Goal: Task Accomplishment & Management: Complete application form

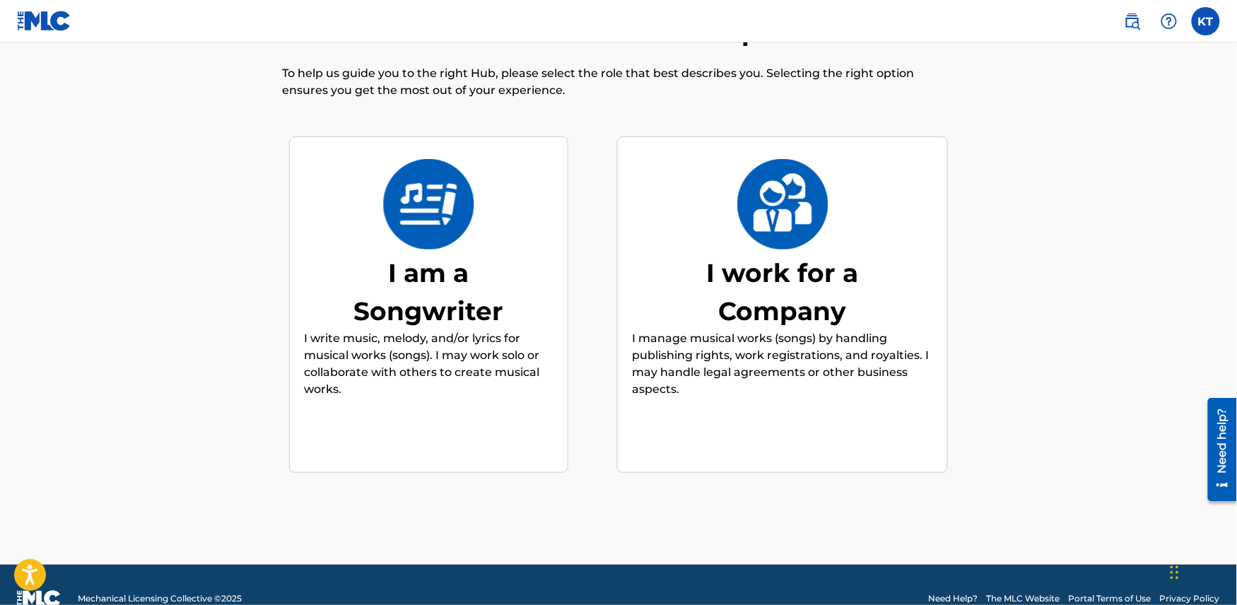
click at [412, 252] on div "I am a Songwriter I write music, melody, and/or lyrics for musical works (songs…" at bounding box center [429, 305] width 250 height 272
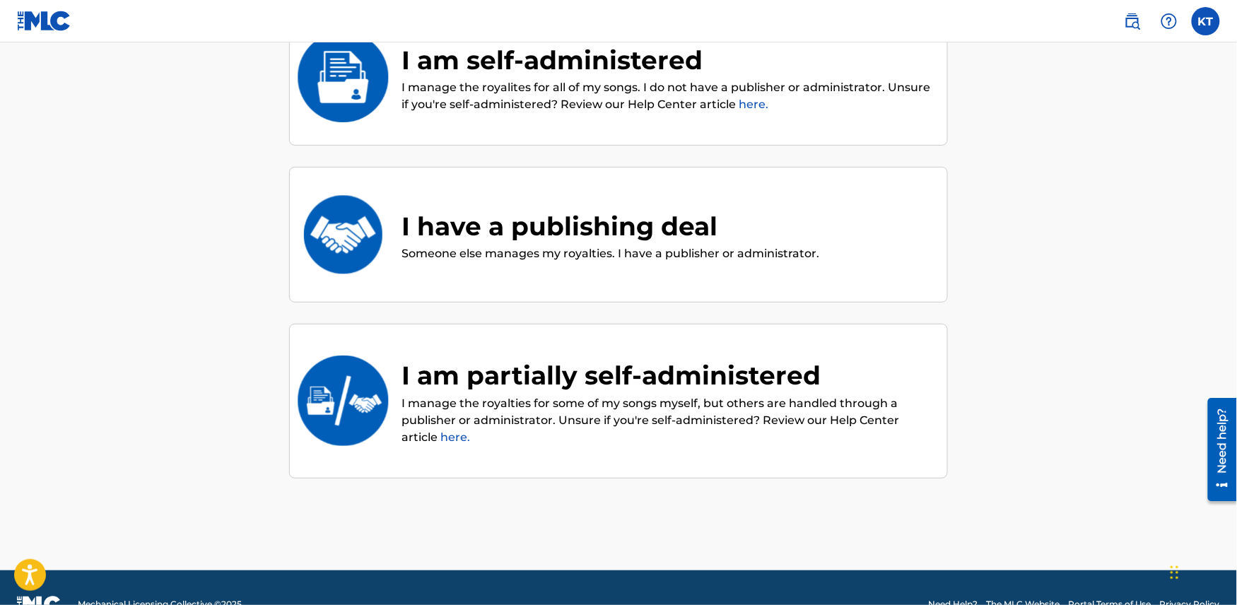
scroll to position [192, 0]
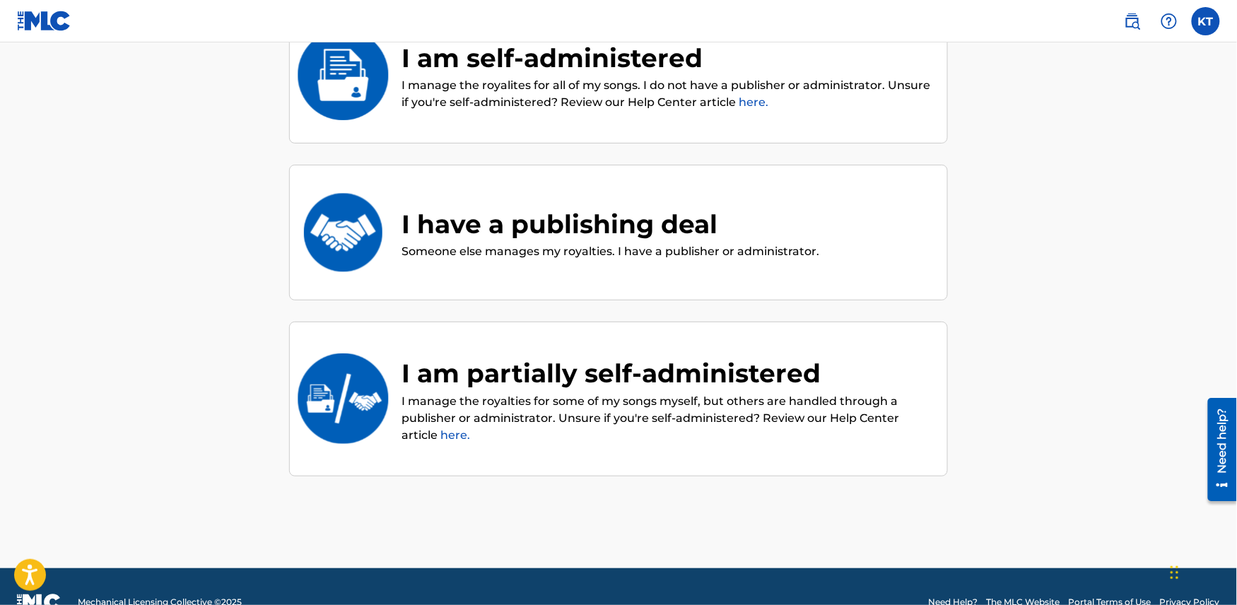
click at [759, 99] on link "here." at bounding box center [754, 101] width 30 height 13
click at [465, 69] on div "I am self-administered" at bounding box center [668, 58] width 532 height 38
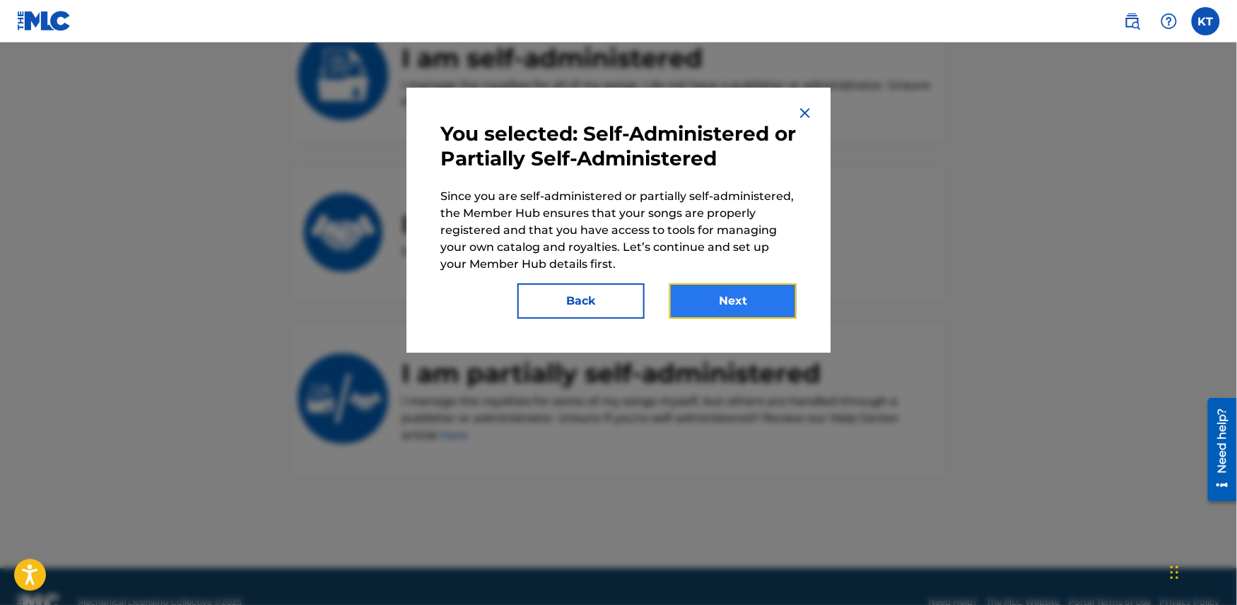
click at [718, 309] on button "Next" at bounding box center [733, 301] width 127 height 35
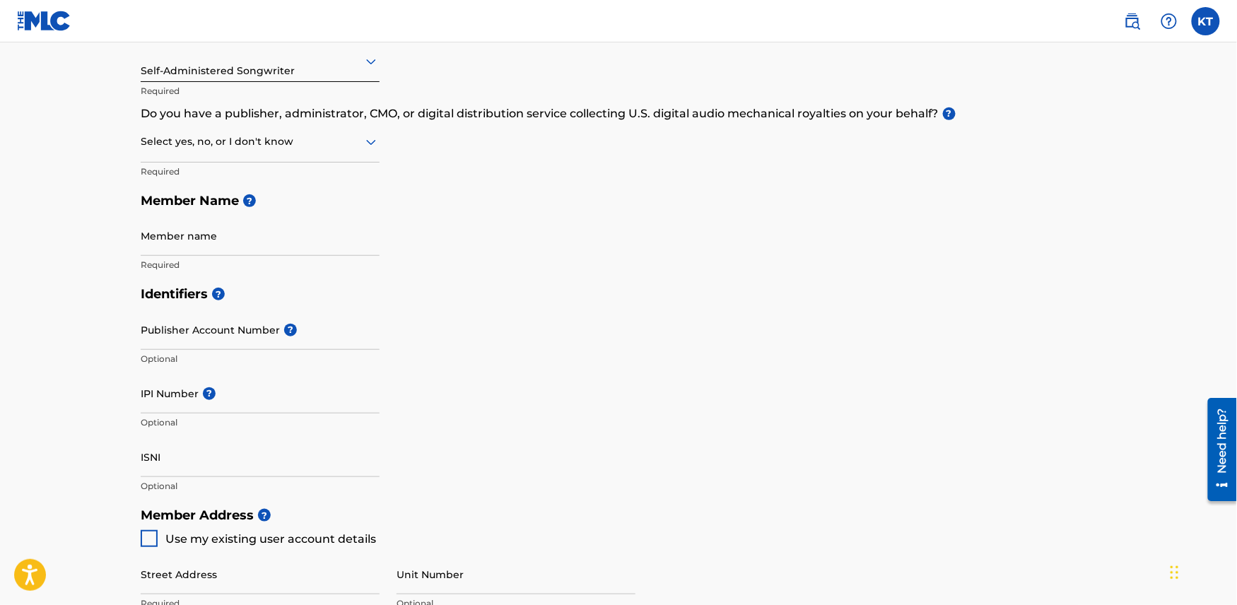
scroll to position [187, 0]
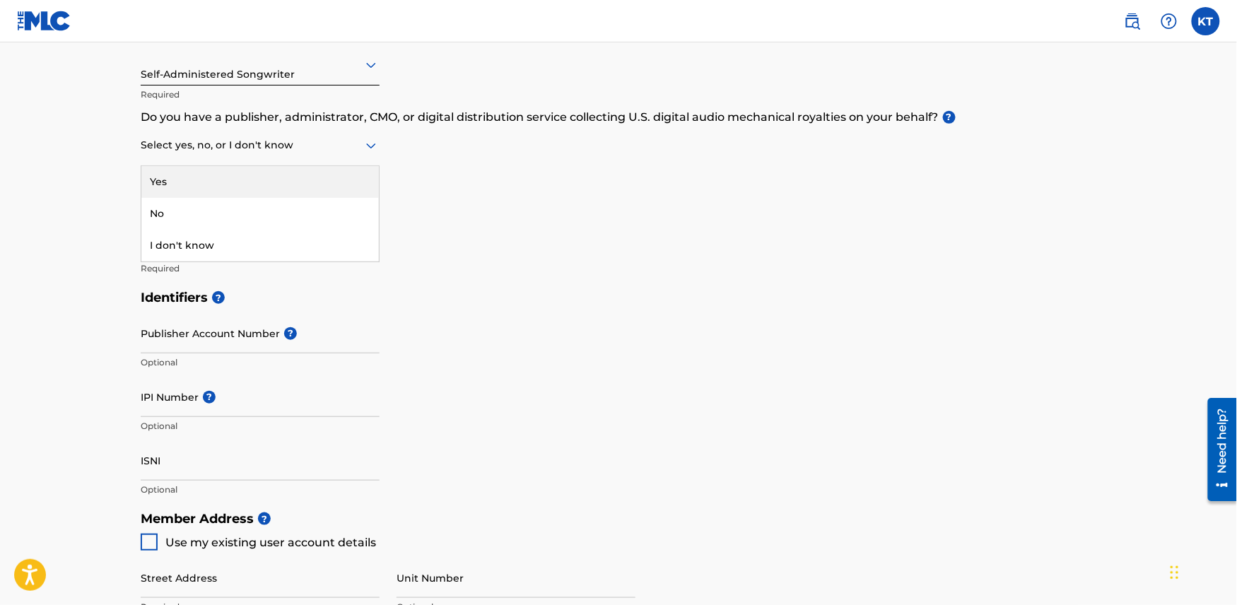
click at [376, 144] on icon at bounding box center [371, 147] width 10 height 6
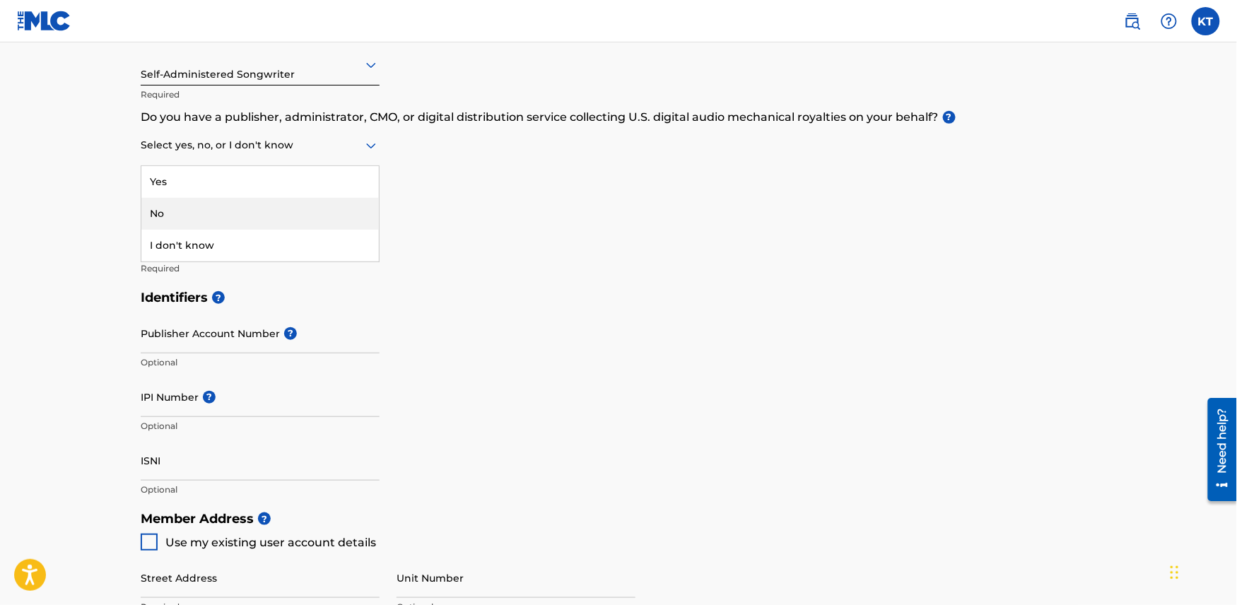
click at [317, 204] on div "No" at bounding box center [260, 214] width 238 height 32
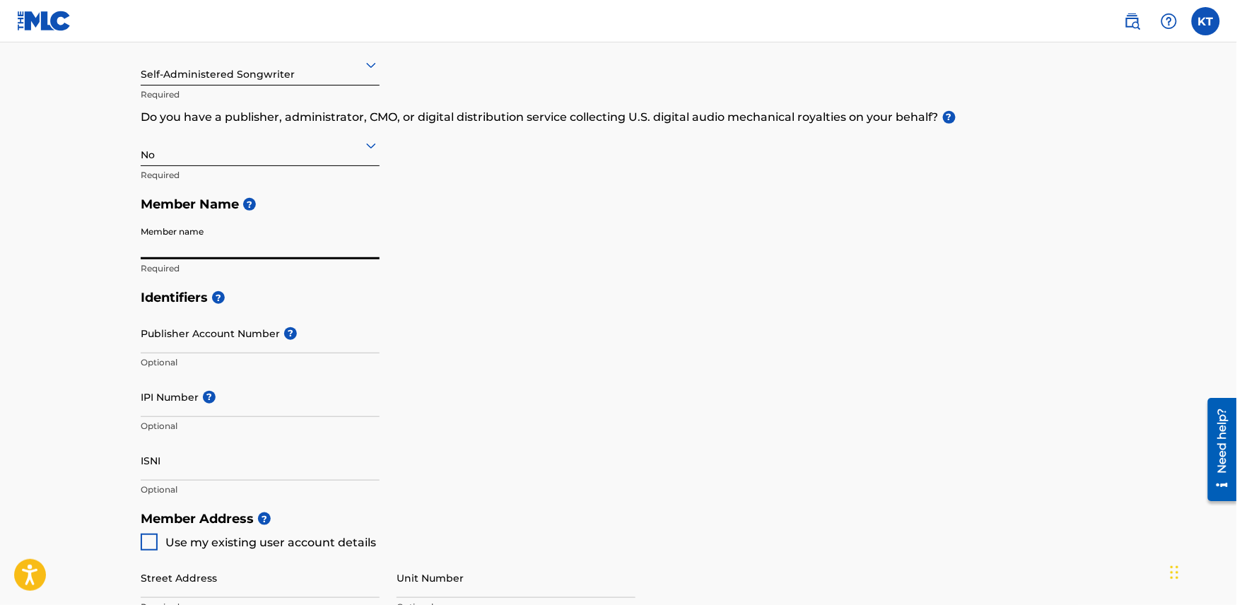
click at [301, 246] on input "Member name" at bounding box center [260, 239] width 239 height 40
type input "[PERSON_NAME] ([PERSON_NAME]) [PERSON_NAME]"
type input "1108 Campanile"
type input "[GEOGRAPHIC_DATA]"
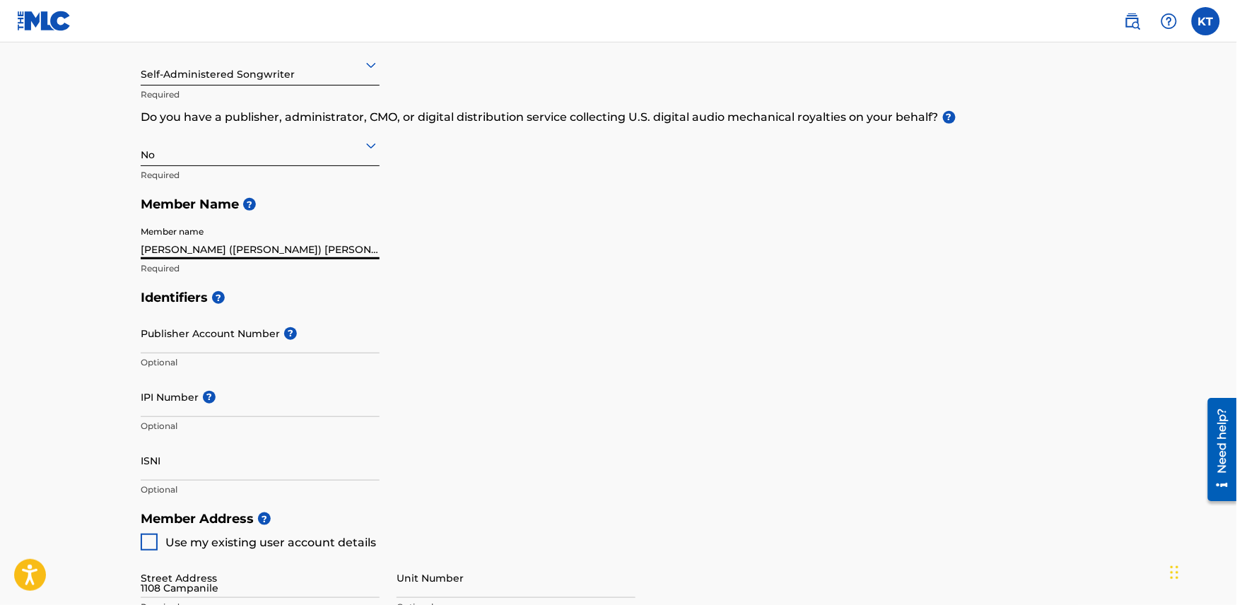
type input "[US_STATE]"
type input "92660"
type input "1"
type input "424"
type input "7502623"
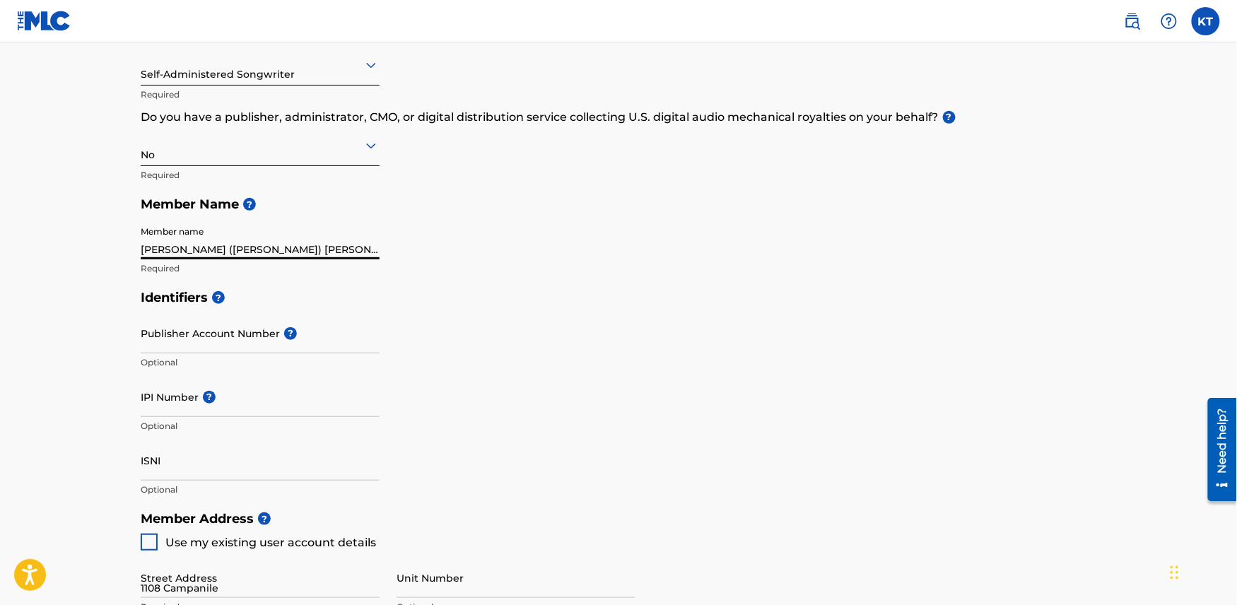
type input "[PERSON_NAME][EMAIL_ADDRESS][DOMAIN_NAME]"
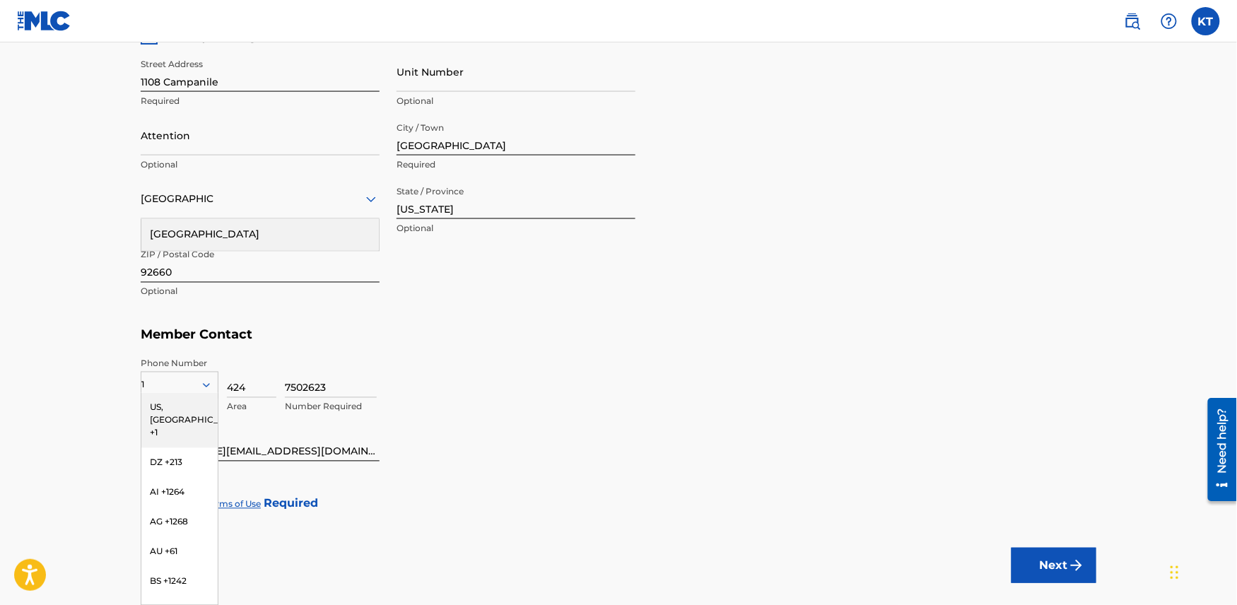
click at [413, 360] on div "7502623 Number Required" at bounding box center [691, 390] width 812 height 64
click at [160, 409] on div "US, [GEOGRAPHIC_DATA] +1" at bounding box center [179, 420] width 76 height 55
click at [151, 503] on div at bounding box center [149, 504] width 17 height 17
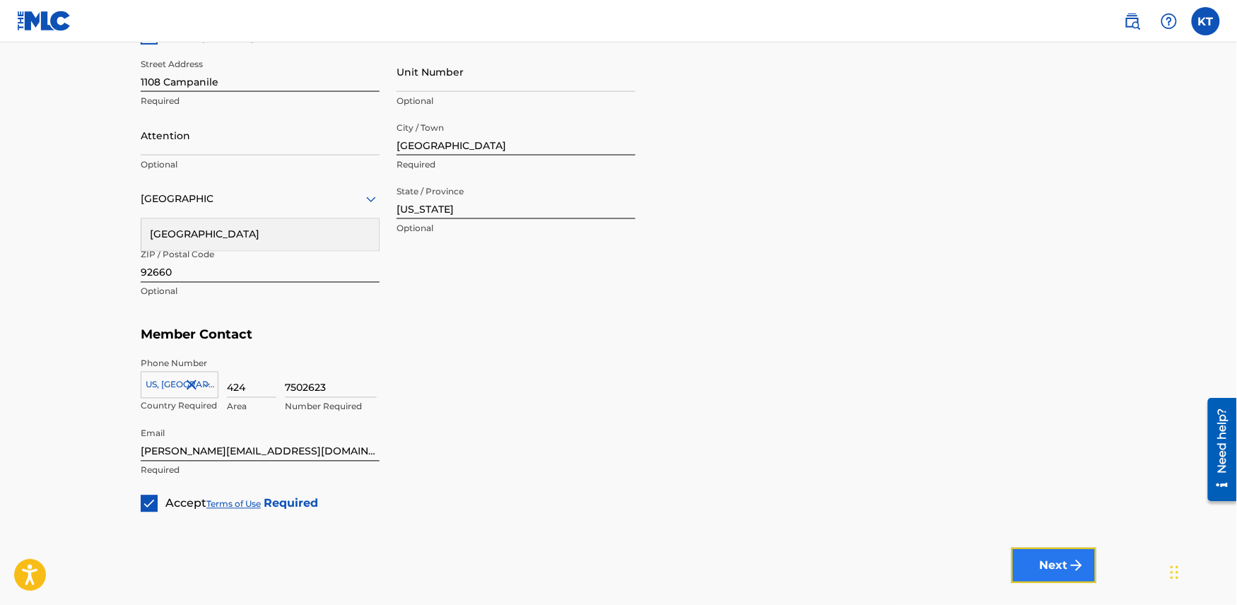
click at [1045, 572] on button "Next" at bounding box center [1054, 565] width 85 height 35
click at [1067, 558] on button "Next" at bounding box center [1054, 565] width 85 height 35
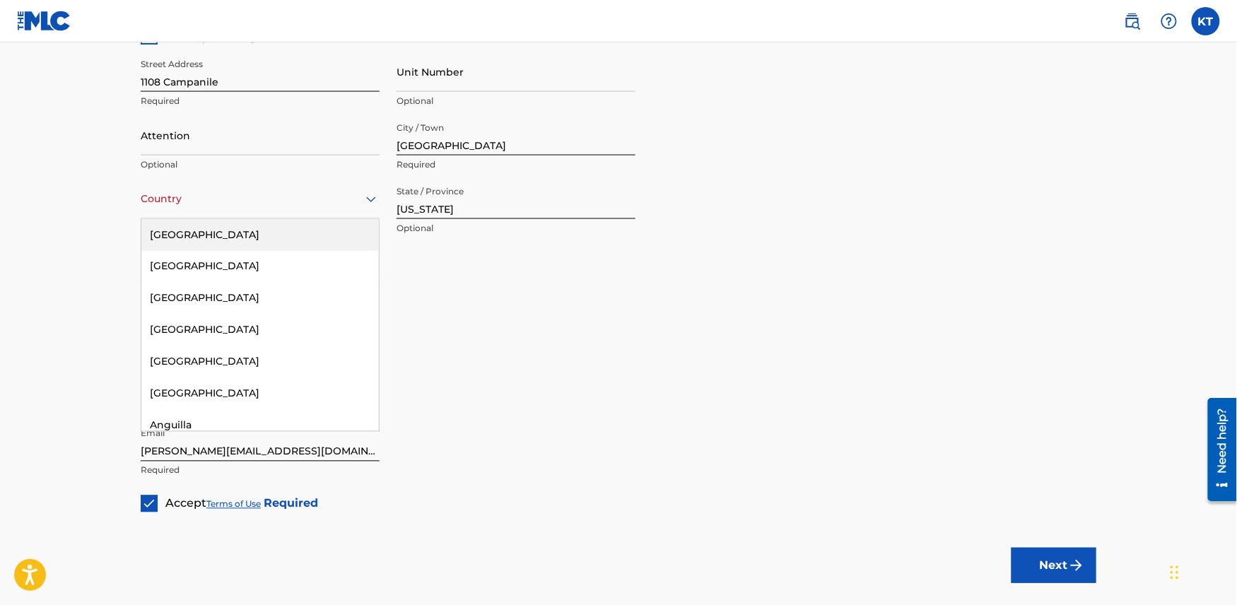
click at [366, 202] on icon at bounding box center [371, 199] width 17 height 17
click at [340, 231] on div "[GEOGRAPHIC_DATA]" at bounding box center [260, 235] width 238 height 32
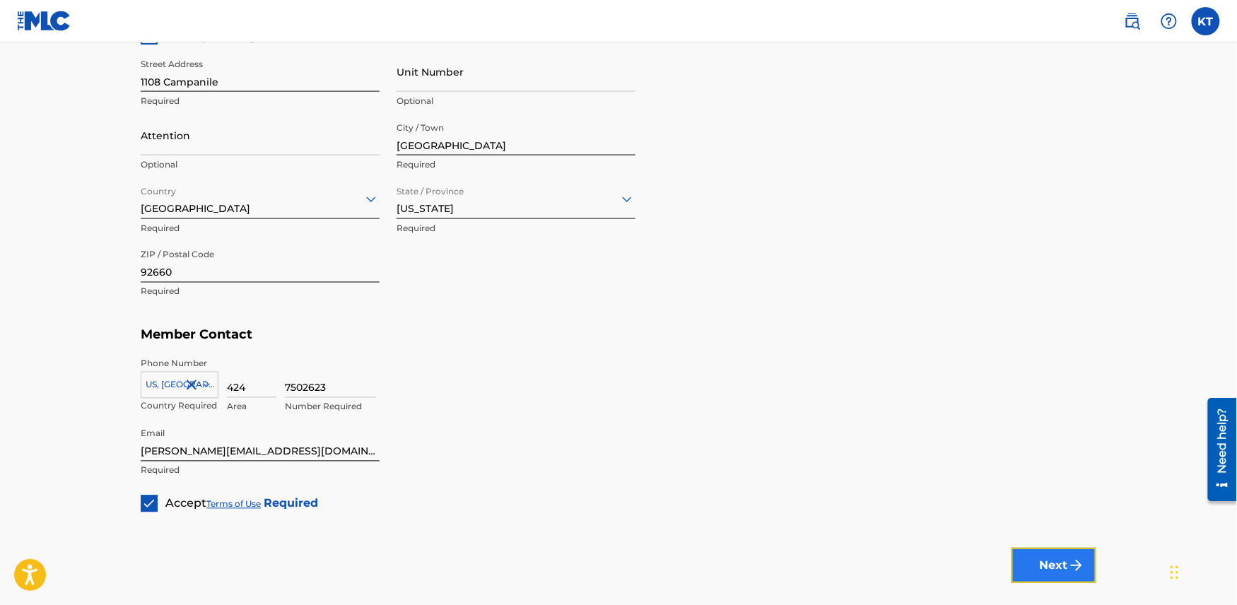
click at [1039, 572] on button "Next" at bounding box center [1054, 565] width 85 height 35
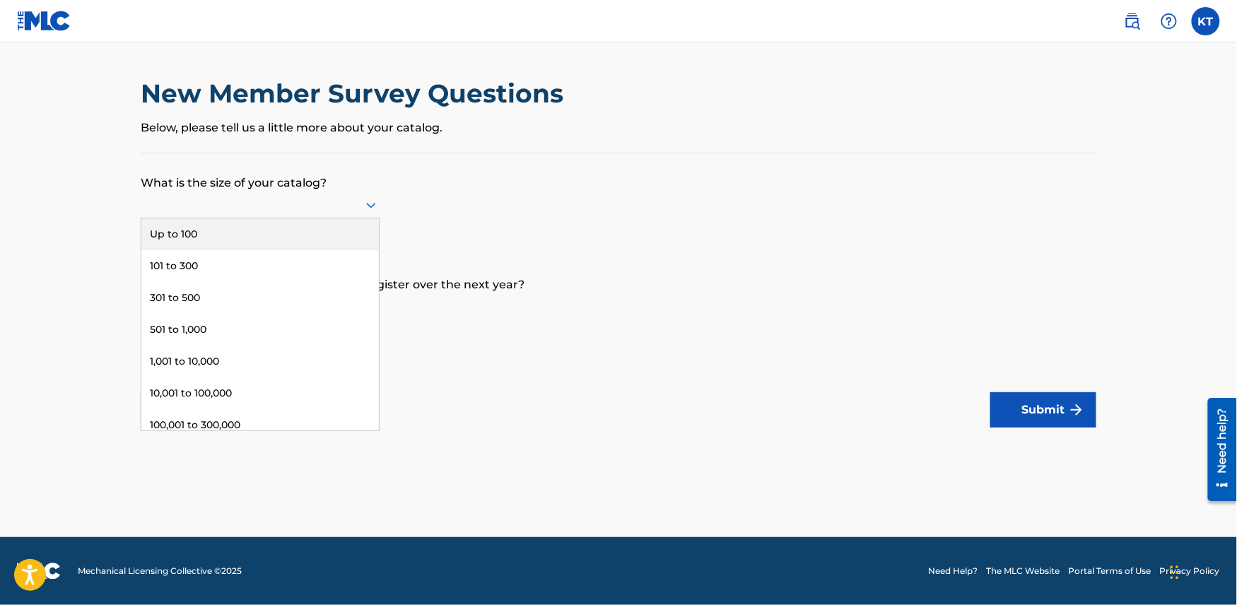
click at [371, 208] on icon at bounding box center [371, 206] width 10 height 6
click at [286, 235] on div "Up to 100" at bounding box center [260, 234] width 238 height 32
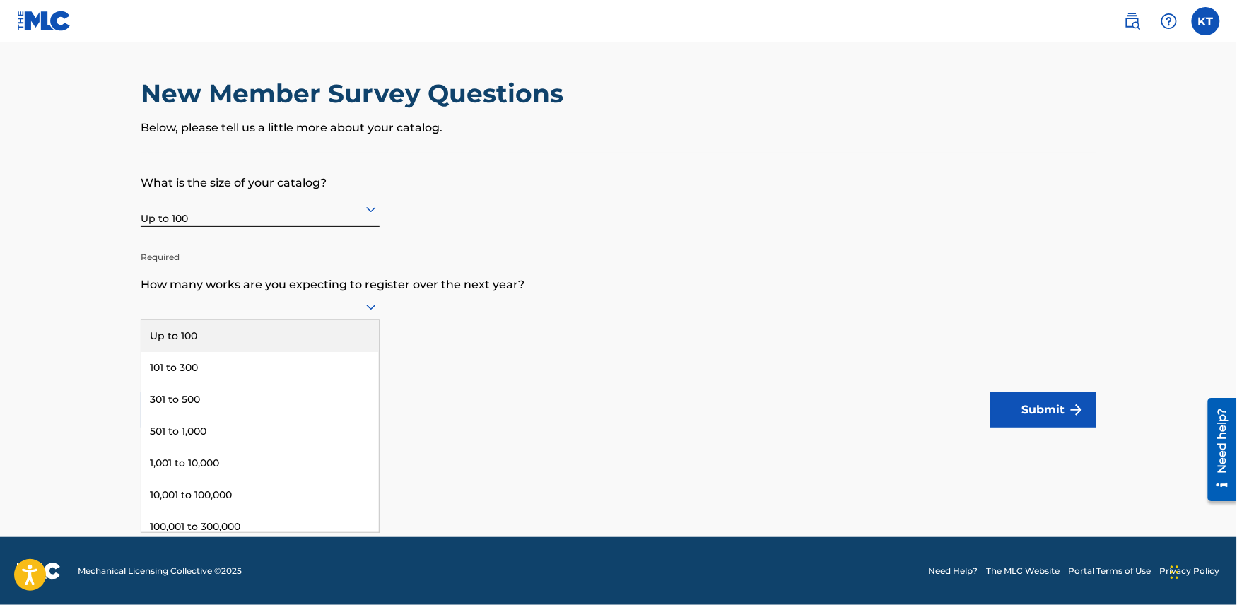
click at [366, 306] on icon at bounding box center [371, 306] width 17 height 17
click at [317, 337] on div "Up to 100" at bounding box center [260, 336] width 238 height 32
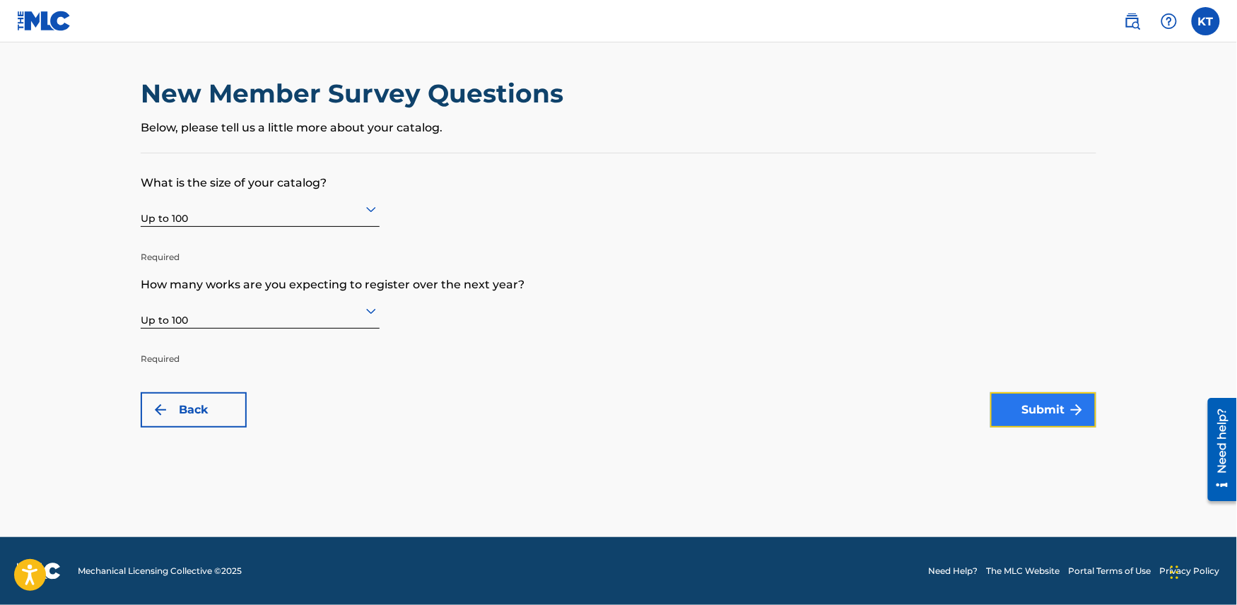
click at [1041, 414] on button "Submit" at bounding box center [1044, 409] width 106 height 35
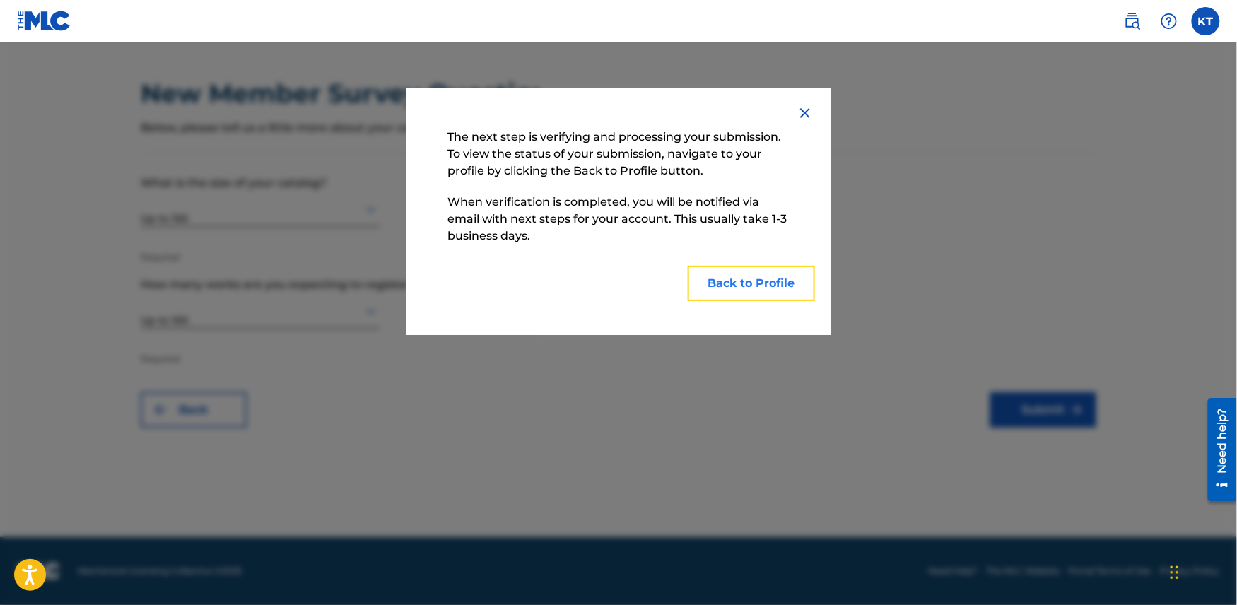
click at [730, 278] on button "Back to Profile" at bounding box center [751, 283] width 127 height 35
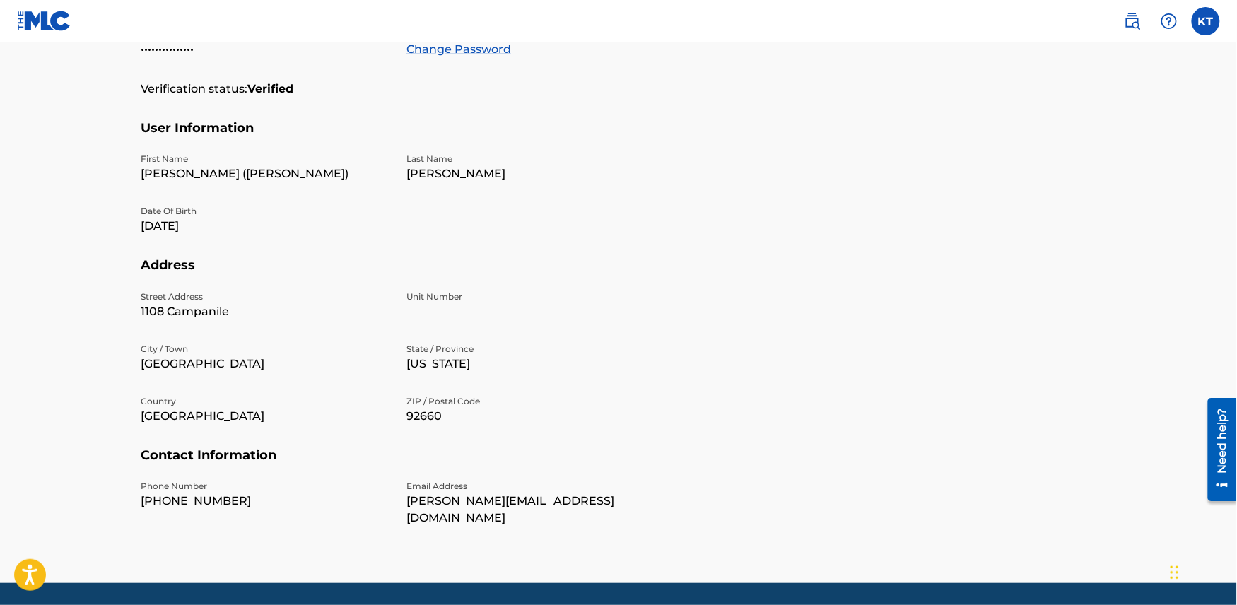
scroll to position [346, 0]
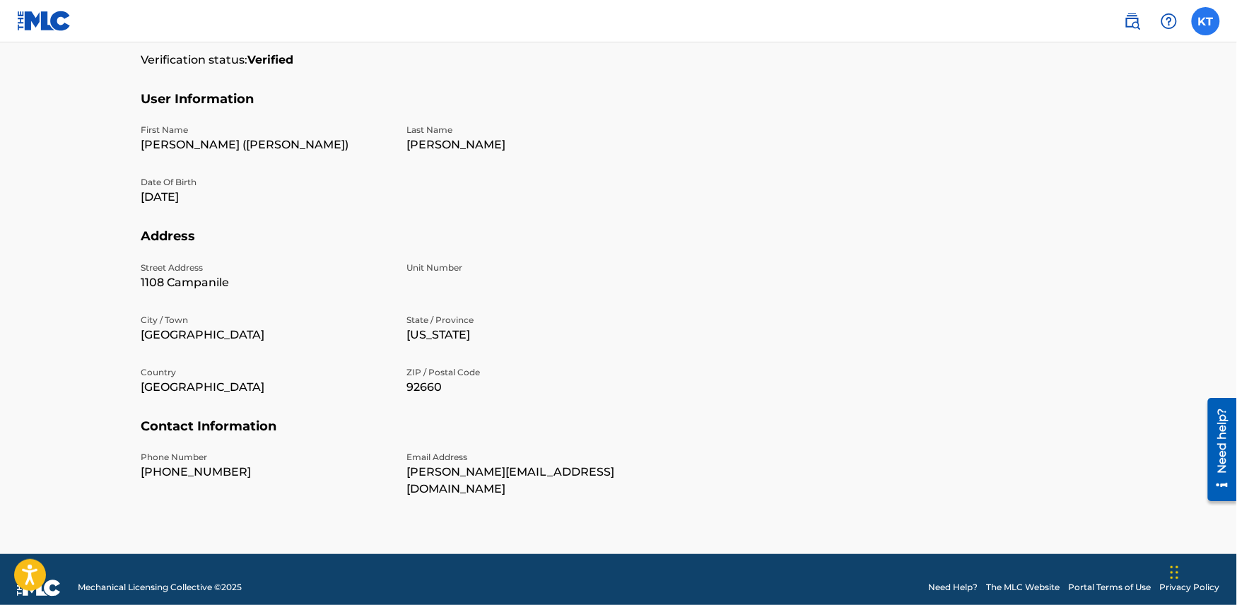
click at [1209, 24] on label at bounding box center [1206, 21] width 28 height 28
click at [1206, 21] on input "[PERSON_NAME] ([PERSON_NAME]) Taylor [EMAIL_ADDRESS][DOMAIN_NAME] Notification …" at bounding box center [1206, 21] width 0 height 0
click at [1069, 179] on link "Profile" at bounding box center [1067, 176] width 28 height 13
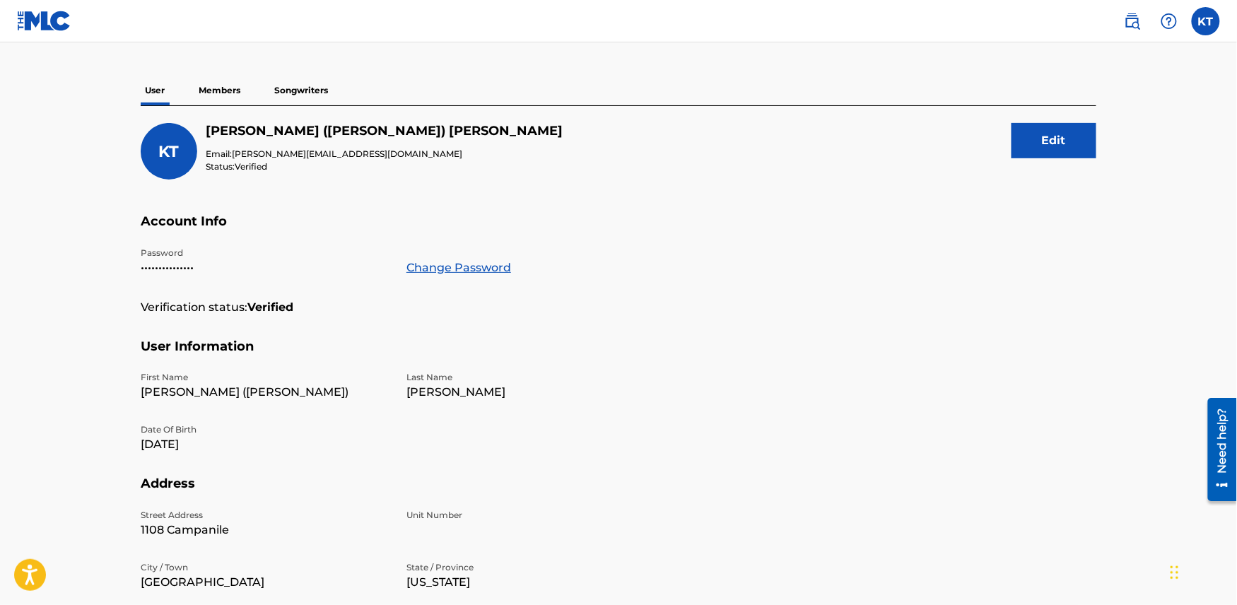
scroll to position [97, 0]
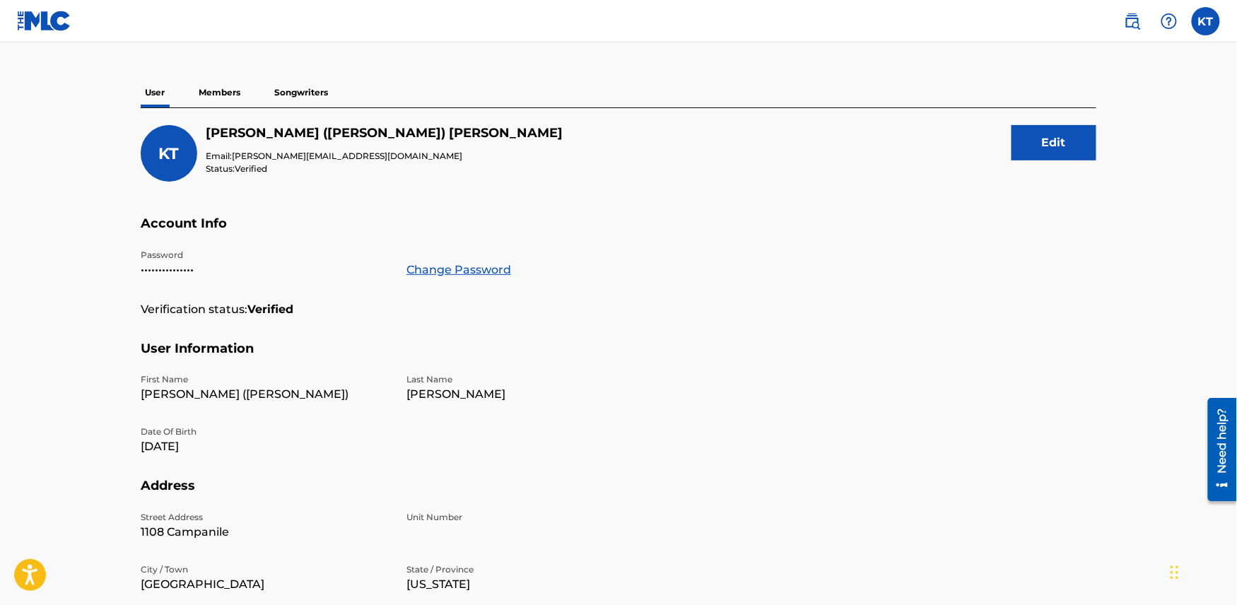
click at [221, 94] on p "Members" at bounding box center [219, 93] width 50 height 30
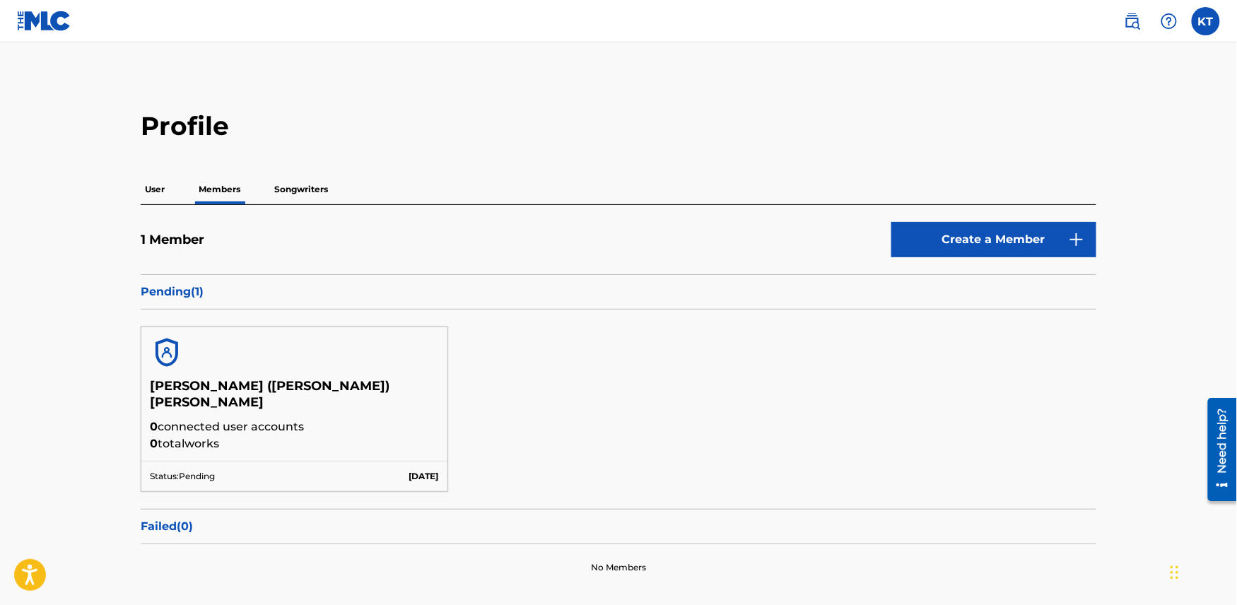
drag, startPoint x: 1239, startPoint y: 284, endPoint x: 1065, endPoint y: 428, distance: 226.0
click at [1065, 428] on div "[PERSON_NAME] ([PERSON_NAME]) [PERSON_NAME] 0 connected user accounts 0 total w…" at bounding box center [619, 409] width 956 height 199
click at [300, 190] on p "Songwriters" at bounding box center [301, 190] width 62 height 30
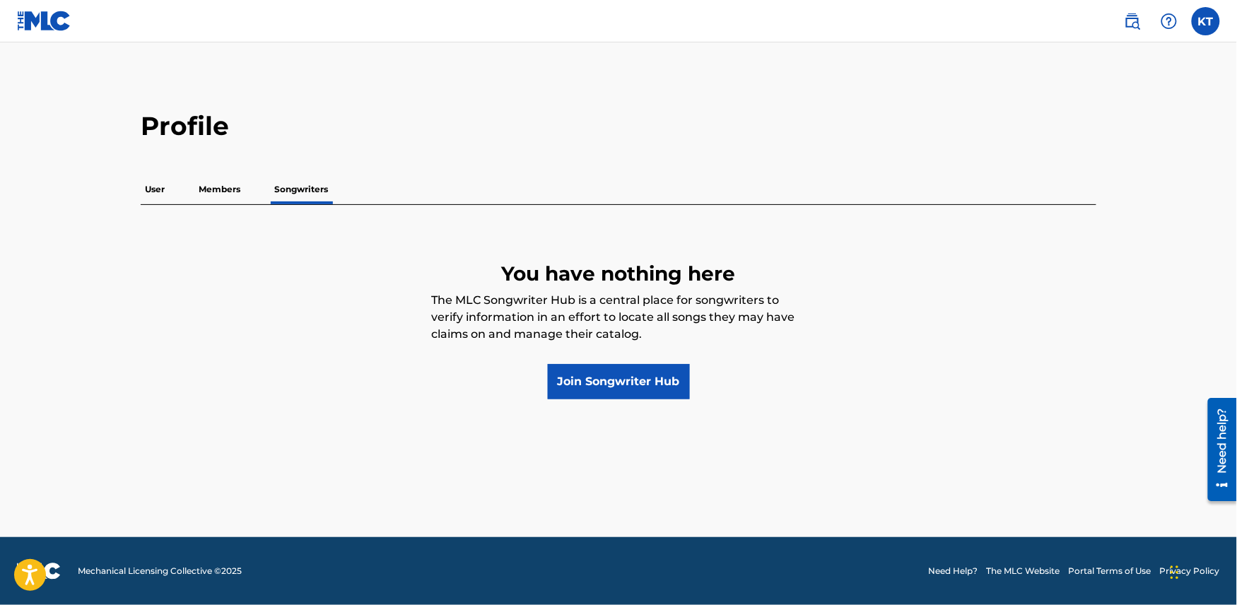
click at [300, 190] on p "Songwriters" at bounding box center [301, 190] width 62 height 30
drag, startPoint x: 300, startPoint y: 190, endPoint x: 281, endPoint y: 295, distance: 106.3
click at [281, 295] on div "User Members Songwriters You have nothing here The MLC Songwriter Hub is a cent…" at bounding box center [619, 287] width 956 height 225
drag, startPoint x: 281, startPoint y: 295, endPoint x: 235, endPoint y: 300, distance: 46.9
click at [235, 300] on div "You have nothing here The MLC Songwriter Hub is a central place for songwriters…" at bounding box center [619, 316] width 956 height 166
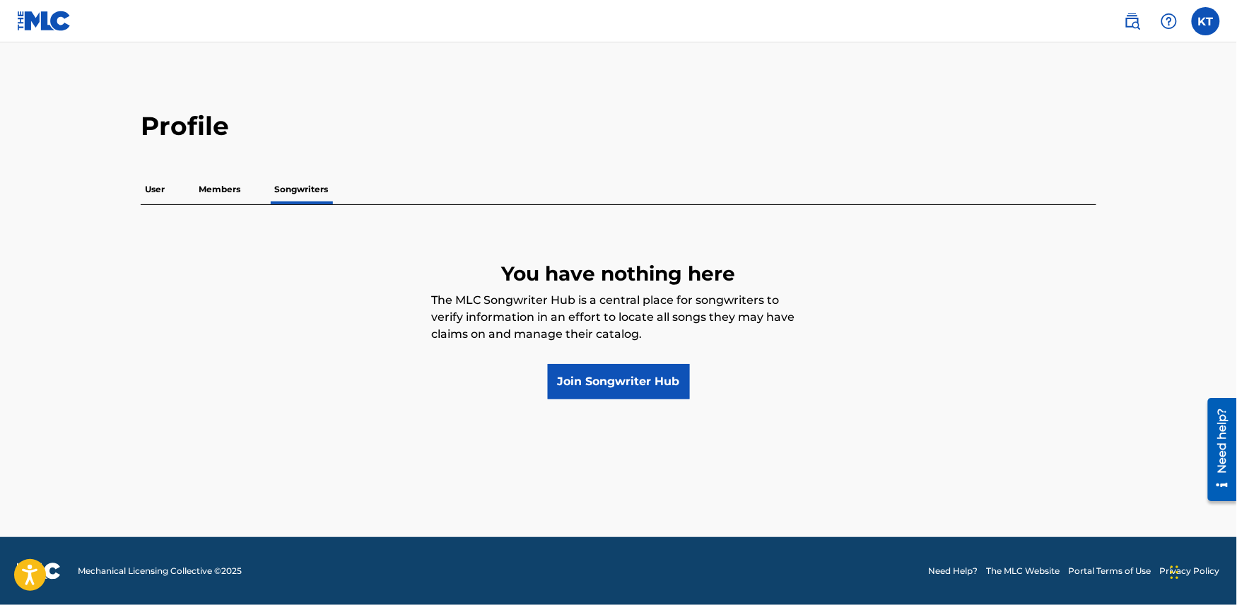
click at [222, 185] on p "Members" at bounding box center [219, 190] width 50 height 30
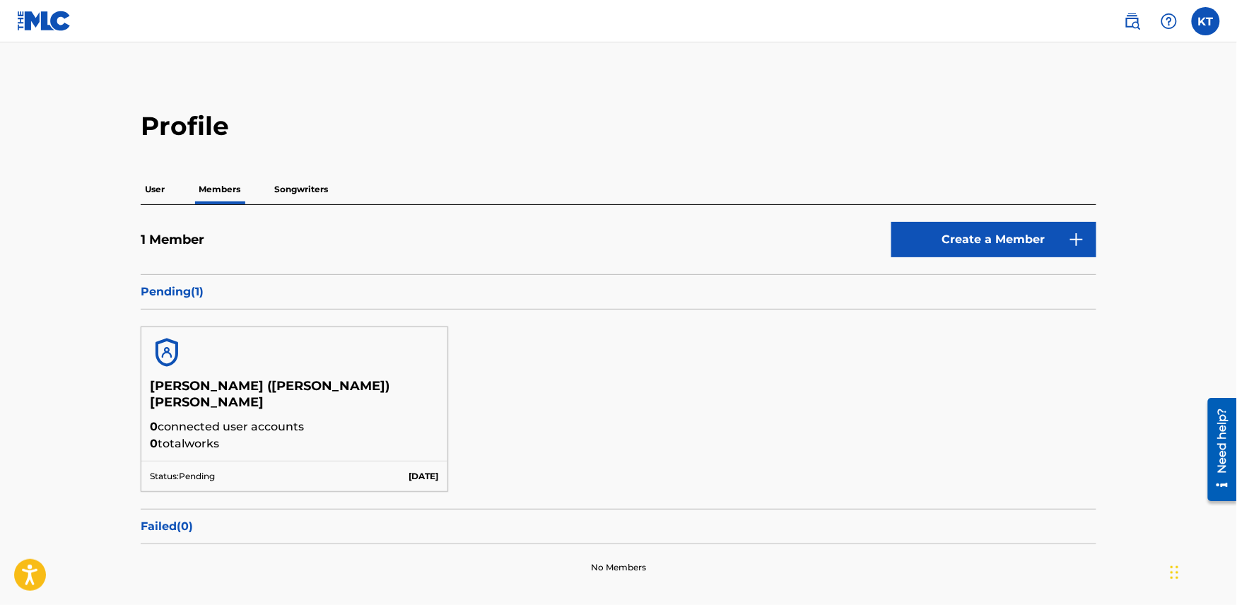
drag, startPoint x: 301, startPoint y: 193, endPoint x: 284, endPoint y: 192, distance: 17.7
click at [284, 192] on p "Songwriters" at bounding box center [301, 190] width 62 height 30
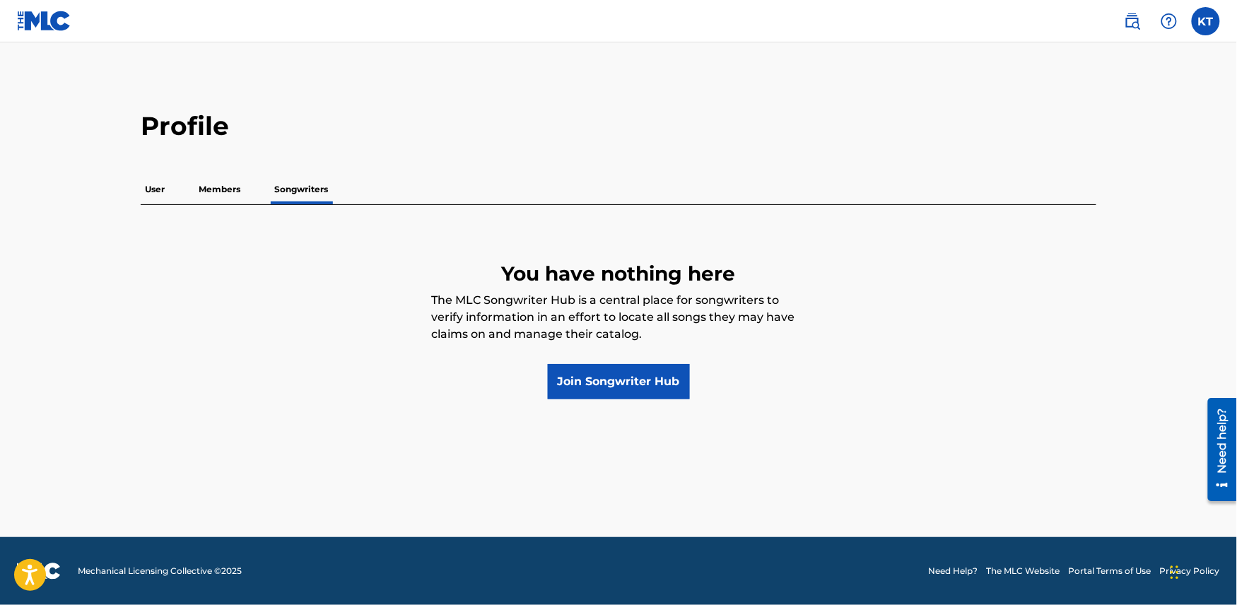
click at [208, 191] on p "Members" at bounding box center [219, 190] width 50 height 30
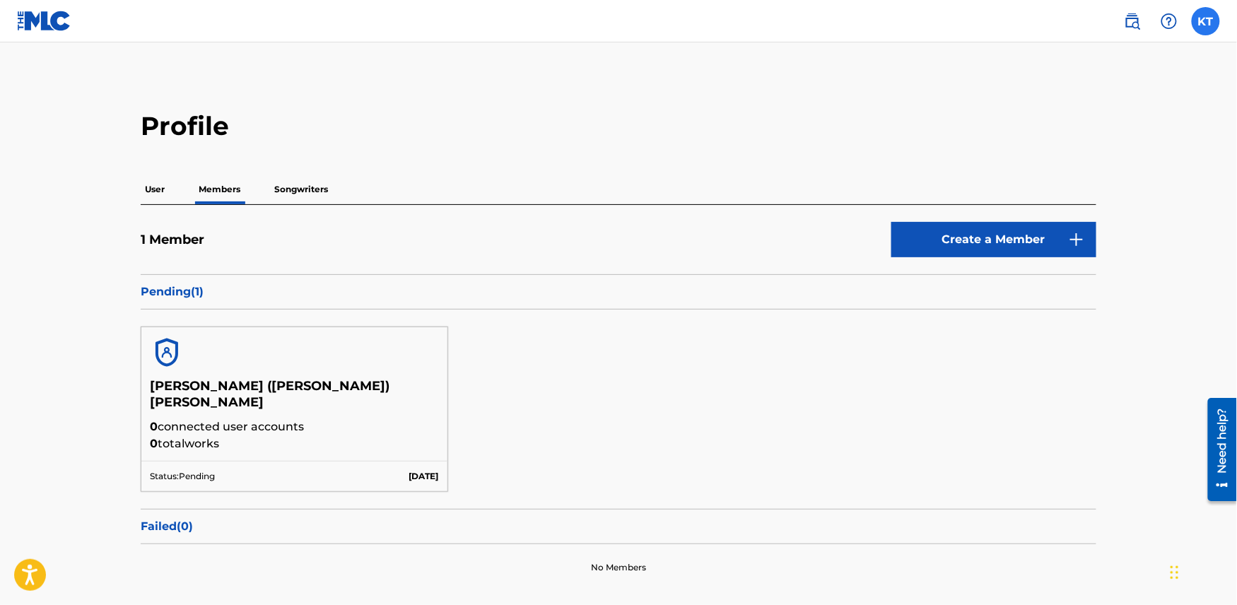
click at [1208, 24] on label at bounding box center [1206, 21] width 28 height 28
click at [1206, 21] on input "[PERSON_NAME] ([PERSON_NAME]) Taylor [EMAIL_ADDRESS][DOMAIN_NAME] Notification …" at bounding box center [1206, 21] width 0 height 0
click at [1066, 201] on p "Log out" at bounding box center [1069, 200] width 33 height 13
click at [1206, 21] on input "[PERSON_NAME] ([PERSON_NAME]) Taylor [EMAIL_ADDRESS][DOMAIN_NAME] Notification …" at bounding box center [1206, 21] width 0 height 0
